Goal: Navigation & Orientation: Find specific page/section

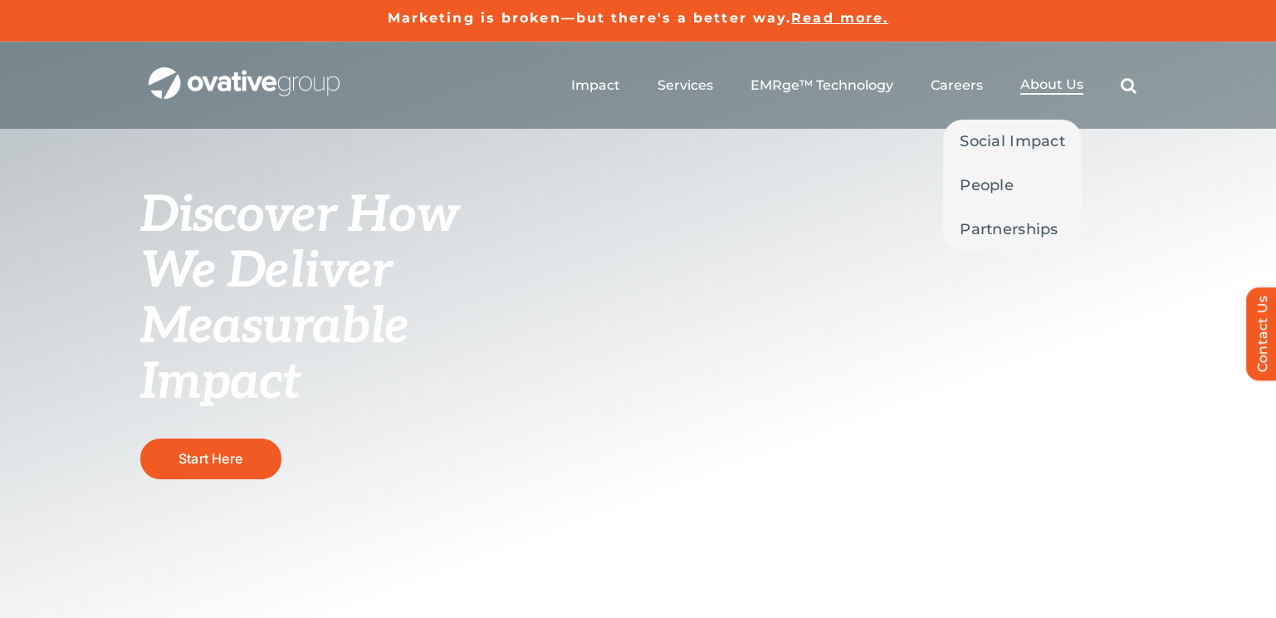
click at [1054, 94] on li "About Us Social Impact People Partnerships" at bounding box center [1052, 85] width 63 height 18
click at [1052, 85] on span "About Us" at bounding box center [1052, 84] width 63 height 17
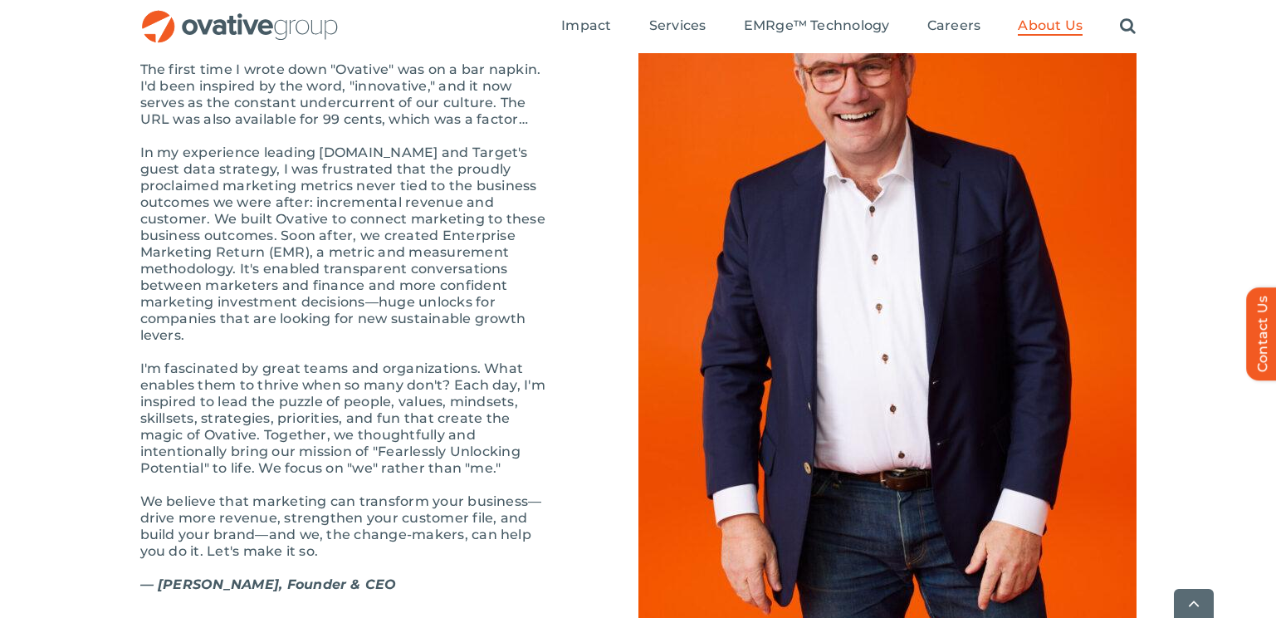
scroll to position [1801, 0]
click at [529, 270] on p "In my experience leading Target.com and Target's guest data strategy, I was fru…" at bounding box center [347, 243] width 415 height 199
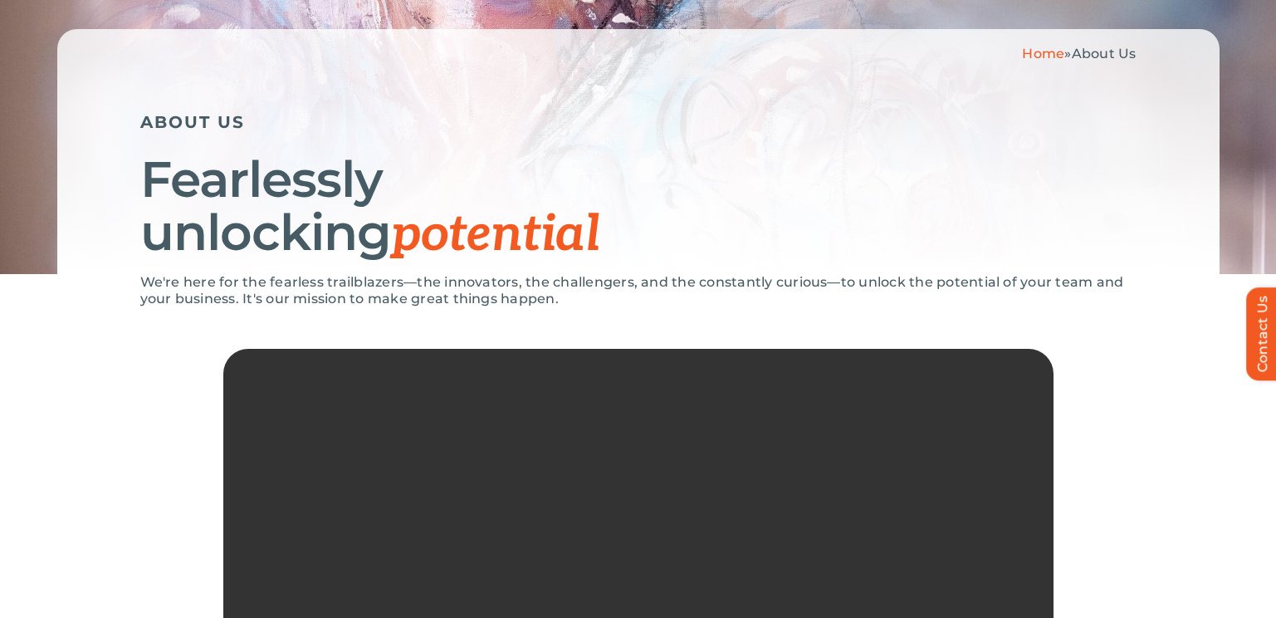
scroll to position [0, 0]
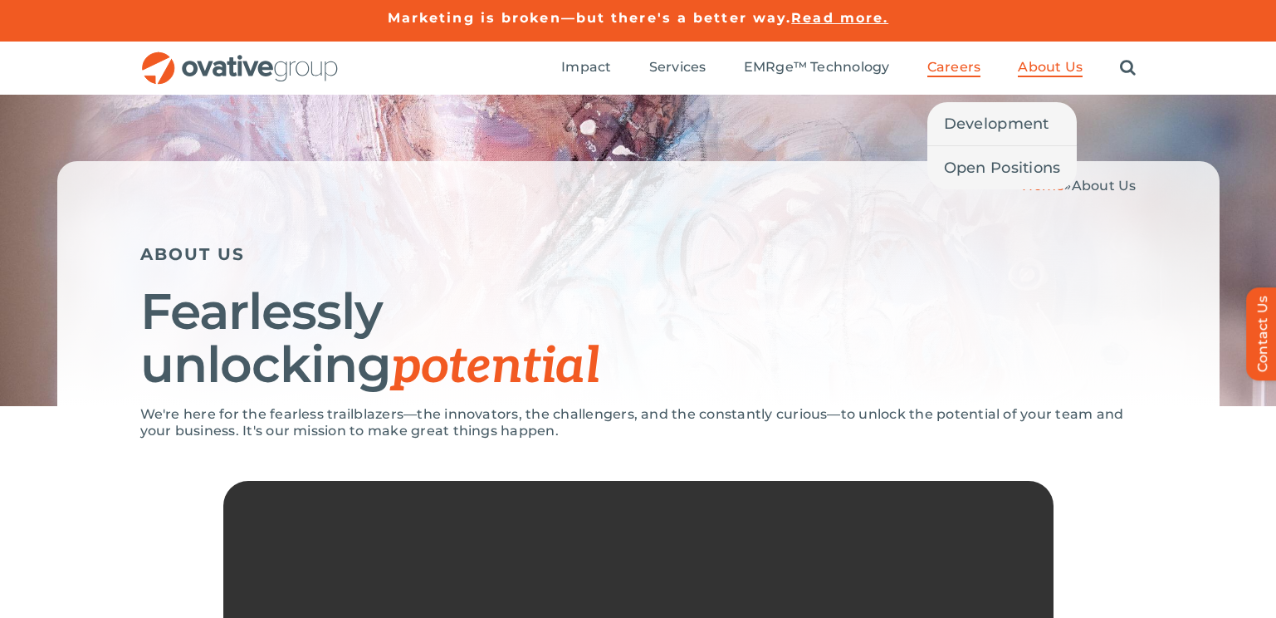
click at [960, 66] on span "Careers" at bounding box center [955, 67] width 54 height 17
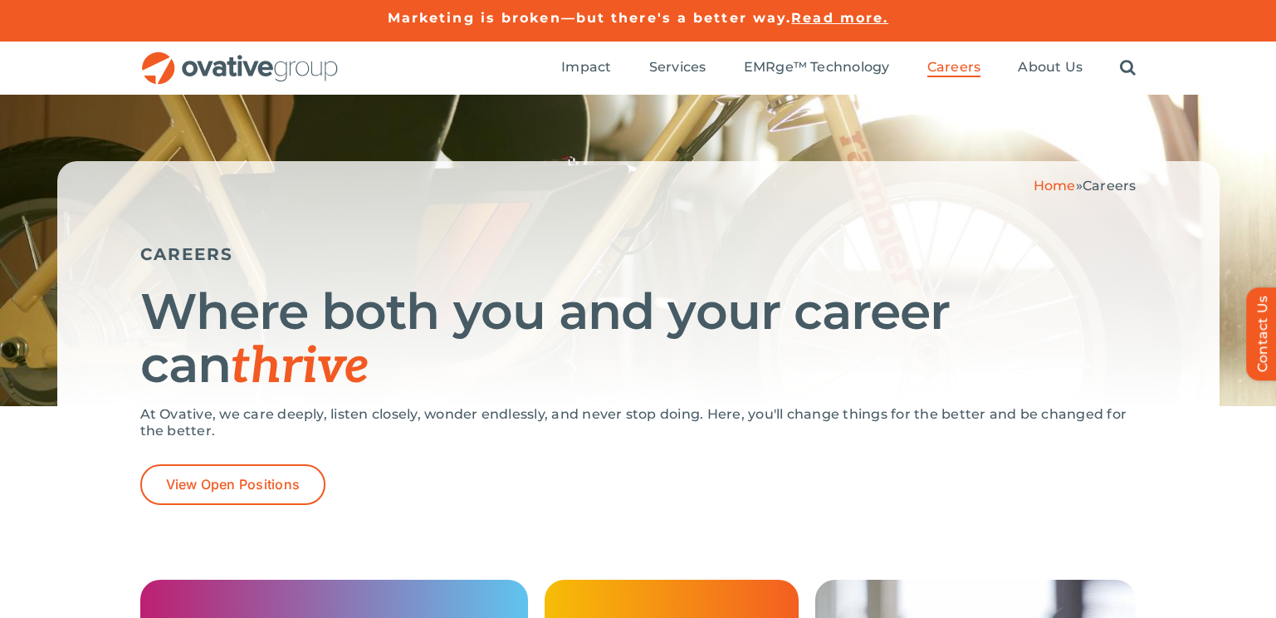
click at [215, 460] on div "At Ovative, we care deeply, listen closely, wonder endlessly, and never stop do…" at bounding box center [638, 435] width 996 height 58
click at [207, 482] on span "View Open Positions" at bounding box center [233, 485] width 135 height 16
